Goal: Information Seeking & Learning: Learn about a topic

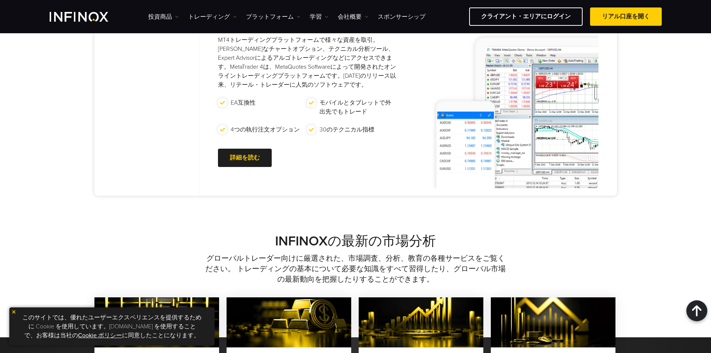
scroll to position [373, 0]
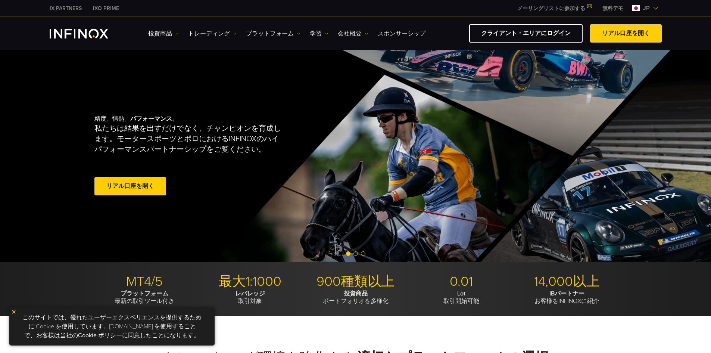
scroll to position [62, 0]
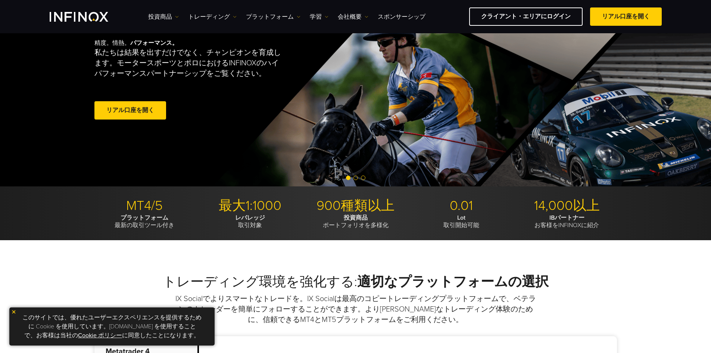
click at [354, 176] on span "Go to slide 2" at bounding box center [355, 177] width 4 height 4
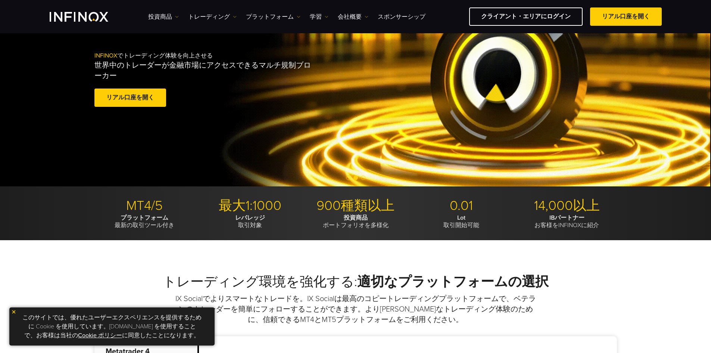
scroll to position [0, 0]
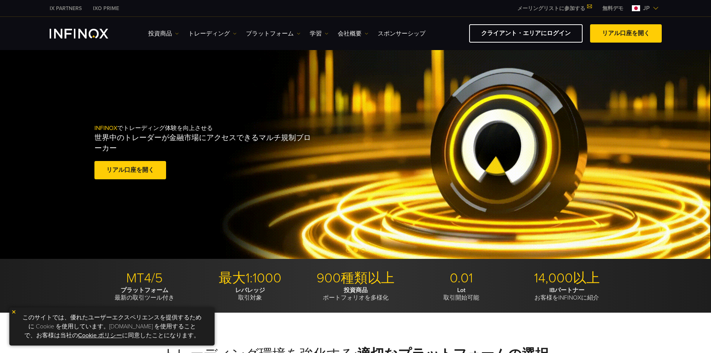
click at [363, 250] on span "Go to slide 3" at bounding box center [363, 250] width 4 height 4
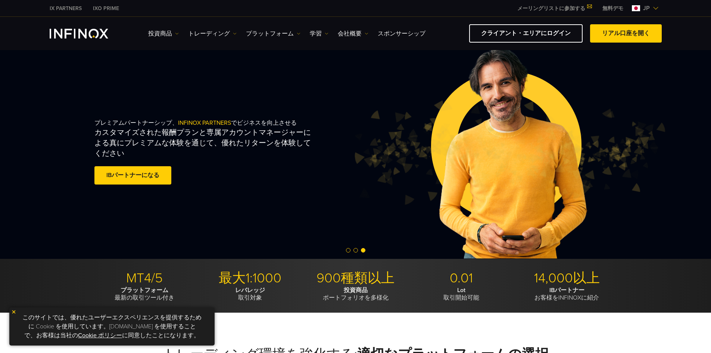
click at [356, 249] on span "Go to slide 2" at bounding box center [355, 250] width 4 height 4
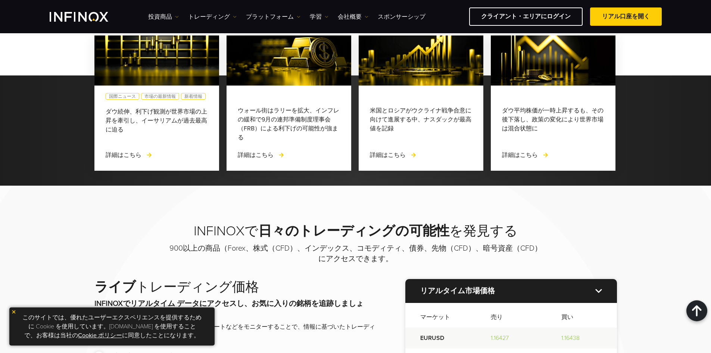
scroll to position [746, 0]
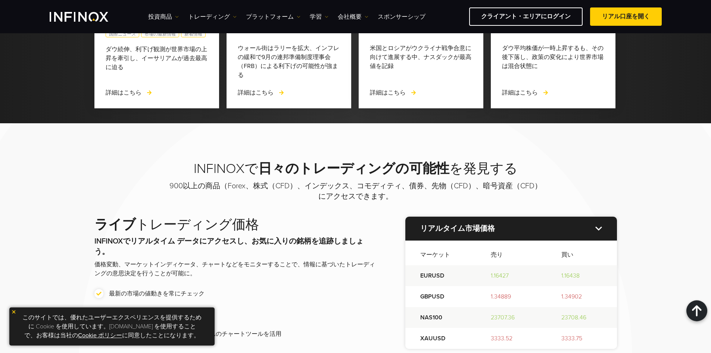
click at [14, 312] on img at bounding box center [13, 311] width 5 height 5
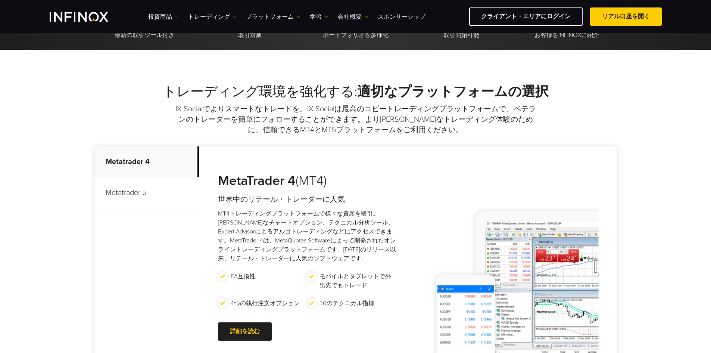
scroll to position [187, 0]
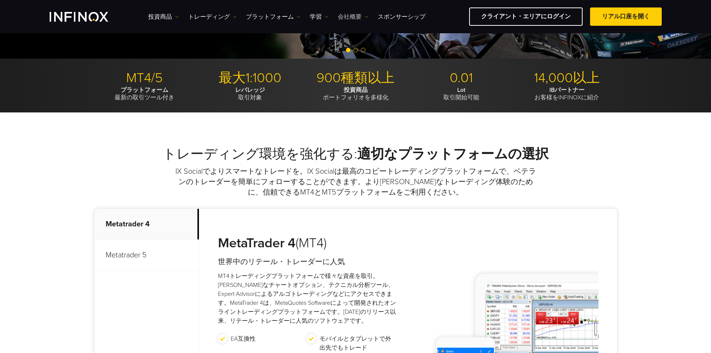
click at [351, 16] on link "会社概要" at bounding box center [353, 16] width 31 height 9
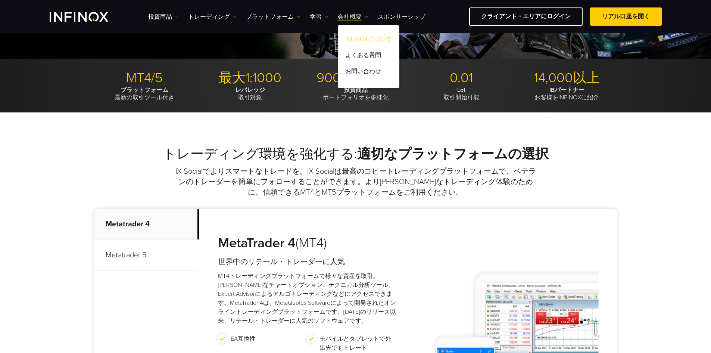
click at [356, 39] on link "INFINOXについて" at bounding box center [369, 40] width 62 height 16
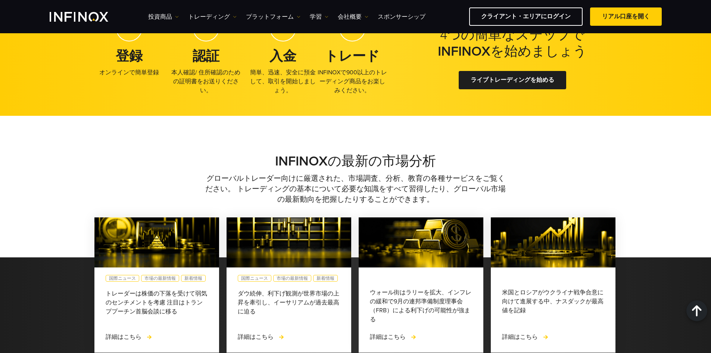
scroll to position [1803, 0]
